Goal: Check status: Check status

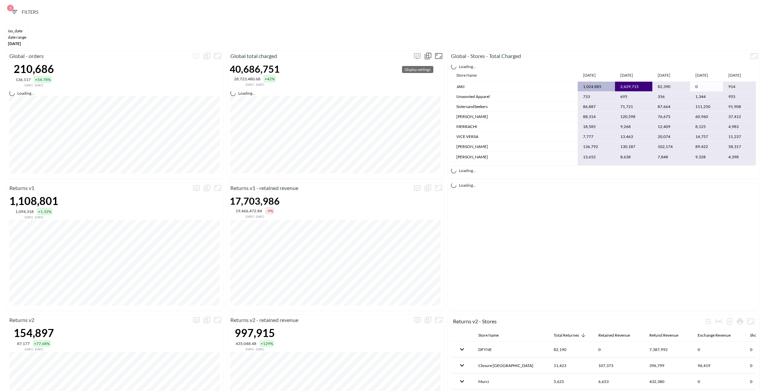
drag, startPoint x: 417, startPoint y: 56, endPoint x: 417, endPoint y: 60, distance: 4.3
click at [417, 56] on span "Display settings" at bounding box center [417, 56] width 11 height 11
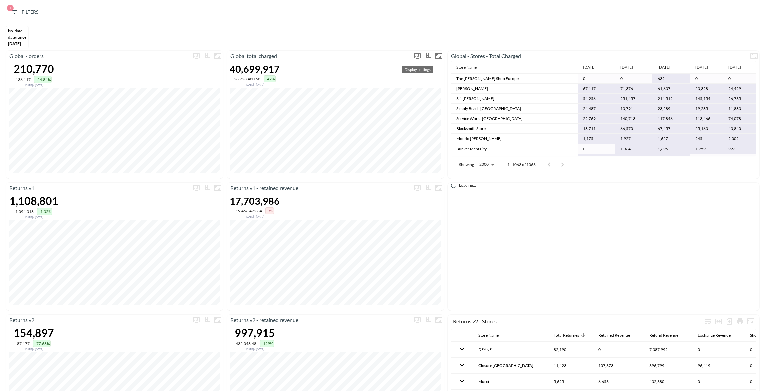
click at [414, 57] on icon "more" at bounding box center [417, 56] width 7 height 6
click at [393, 104] on body "BI.P.EYE, Interactive Analytics Dashboards 1 Filters iso_date DATE RANGE [DATE]…" at bounding box center [383, 195] width 767 height 391
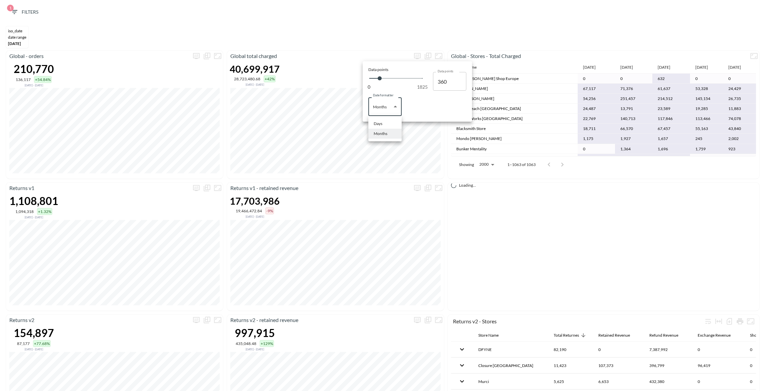
click at [392, 125] on li "Days" at bounding box center [384, 124] width 33 height 10
type input "Days"
click at [354, 46] on div at bounding box center [383, 195] width 767 height 391
click at [16, 37] on div "DATE RANGE" at bounding box center [17, 37] width 18 height 5
click at [23, 11] on span "1 Filters" at bounding box center [24, 12] width 28 height 8
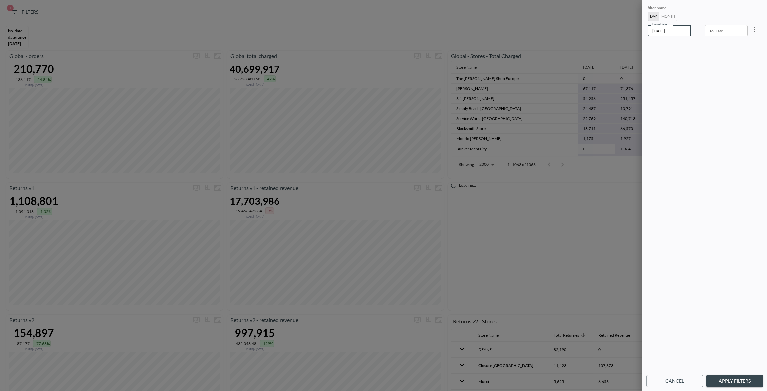
click at [675, 32] on input "[DATE]" at bounding box center [669, 30] width 43 height 11
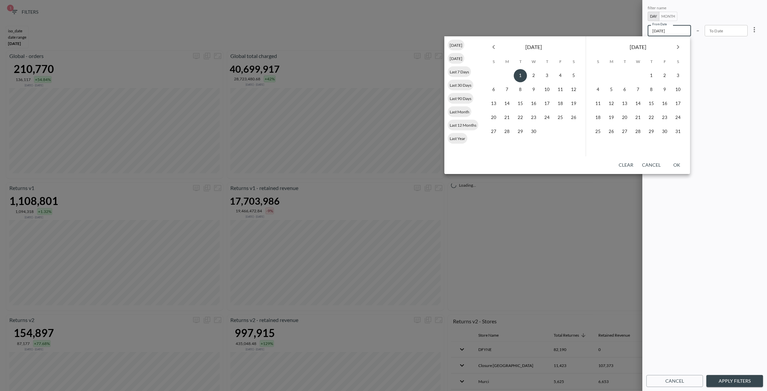
click at [678, 32] on input "[DATE]" at bounding box center [669, 30] width 43 height 11
click at [675, 46] on icon "Next month" at bounding box center [678, 47] width 8 height 8
click at [677, 46] on icon "Next month" at bounding box center [678, 47] width 8 height 8
click at [611, 119] on button "18" at bounding box center [611, 117] width 13 height 13
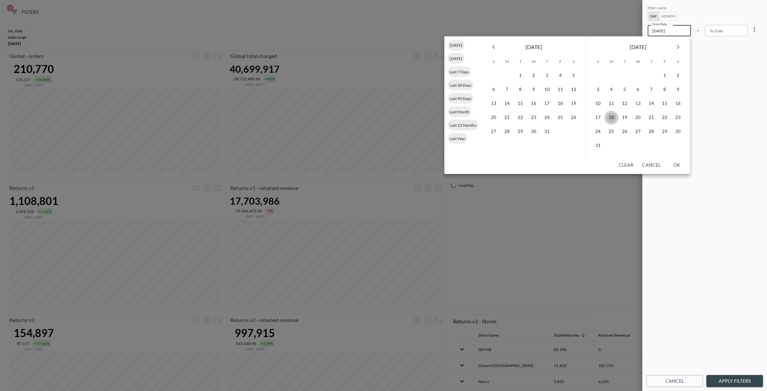
type input "[DATE]"
type input "YYYY-MM-DD"
click at [681, 165] on button "OK" at bounding box center [676, 165] width 21 height 12
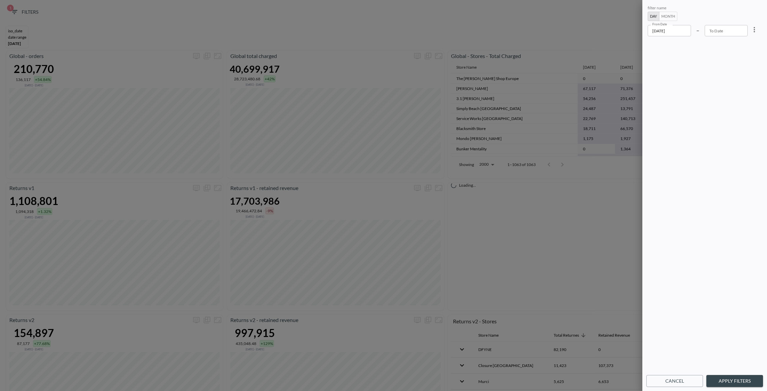
click at [735, 381] on button "Apply Filters" at bounding box center [735, 381] width 57 height 12
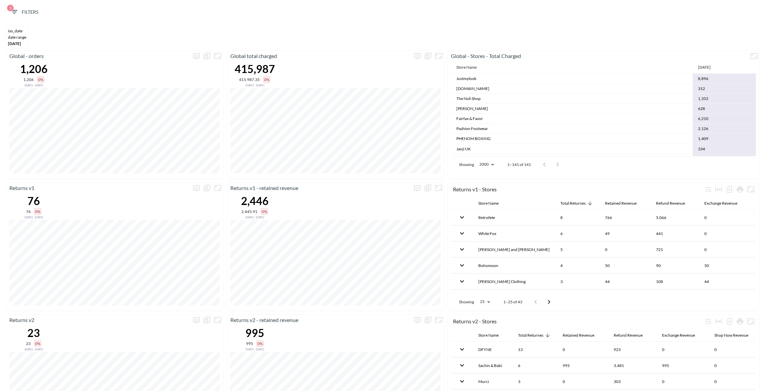
click at [693, 67] on th "[DATE]" at bounding box center [724, 67] width 63 height 12
click at [693, 69] on th "[DATE]" at bounding box center [724, 67] width 63 height 12
click at [557, 164] on div at bounding box center [551, 164] width 27 height 13
click at [543, 164] on div at bounding box center [551, 164] width 27 height 13
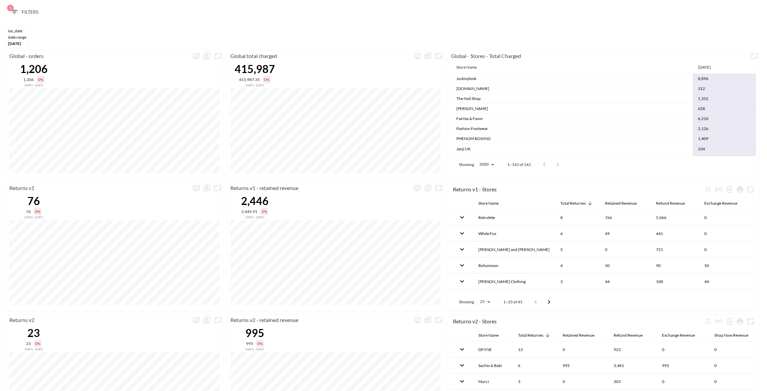
click at [491, 166] on body "BI.P.EYE, Interactive Analytics Dashboards 1 Filters iso_date DATE RANGE [DATE]…" at bounding box center [383, 195] width 767 height 391
click at [491, 166] on div at bounding box center [383, 195] width 767 height 391
click at [545, 166] on div at bounding box center [551, 164] width 27 height 13
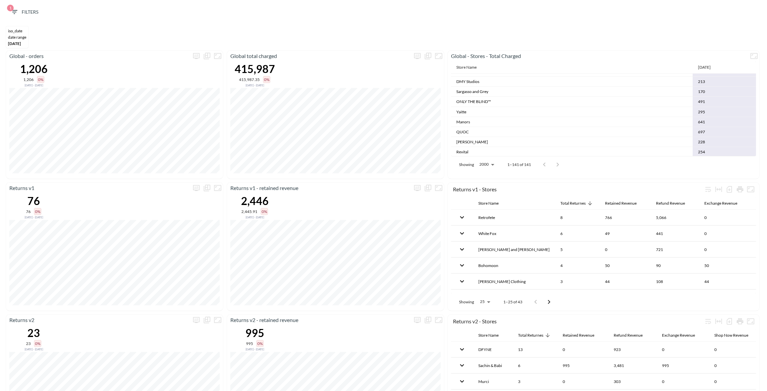
scroll to position [1335, 0]
click at [16, 14] on icon "button" at bounding box center [14, 12] width 8 height 8
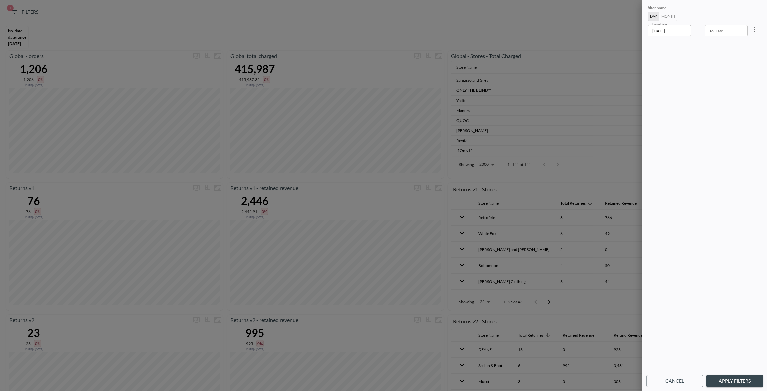
click at [667, 29] on input "[DATE]" at bounding box center [669, 30] width 43 height 11
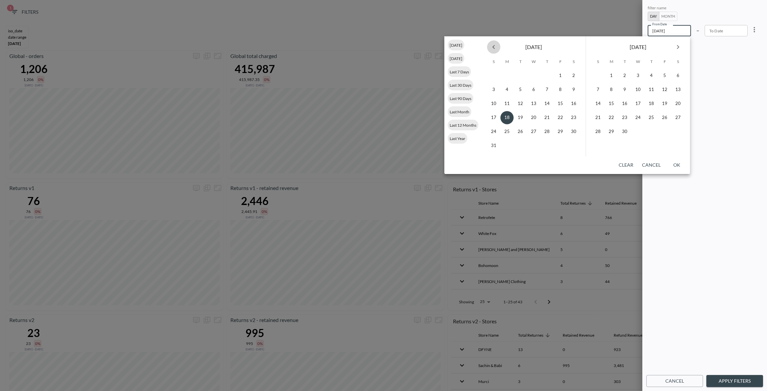
click at [491, 47] on icon "Previous month" at bounding box center [494, 47] width 8 height 8
drag, startPoint x: 517, startPoint y: 72, endPoint x: 648, endPoint y: 132, distance: 143.8
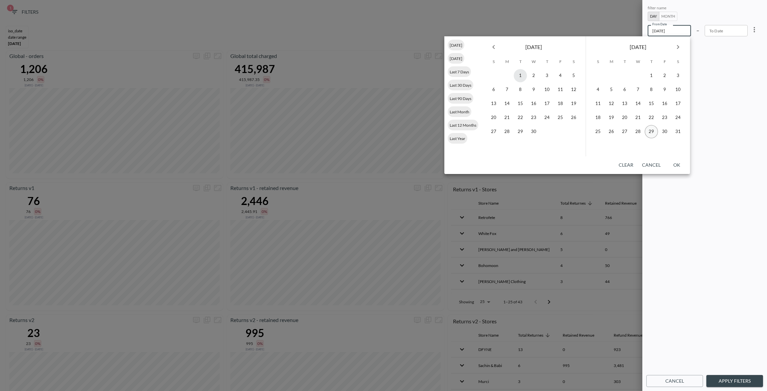
click at [518, 72] on button "1" at bounding box center [520, 75] width 13 height 13
type input "[DATE]"
type input "YYYY-MM-DD"
click at [676, 166] on button "OK" at bounding box center [676, 165] width 21 height 12
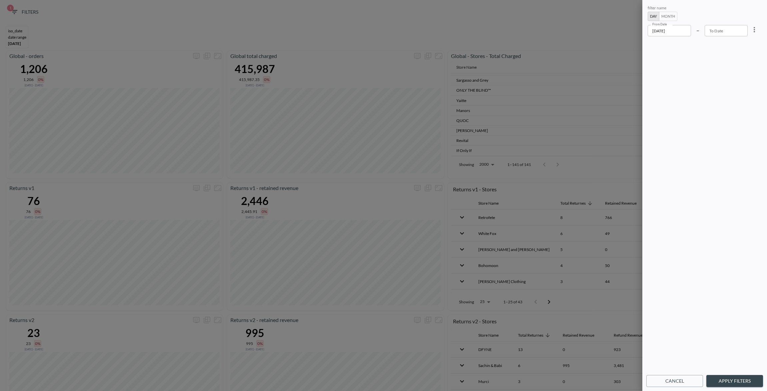
click at [726, 377] on button "Apply Filters" at bounding box center [735, 381] width 57 height 12
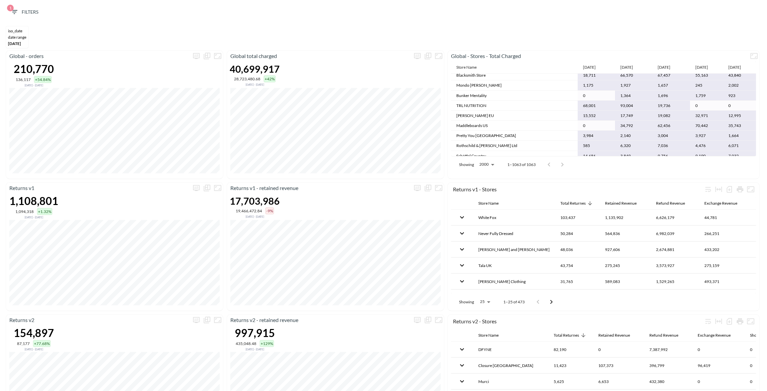
scroll to position [39, 0]
